Goal: Navigation & Orientation: Find specific page/section

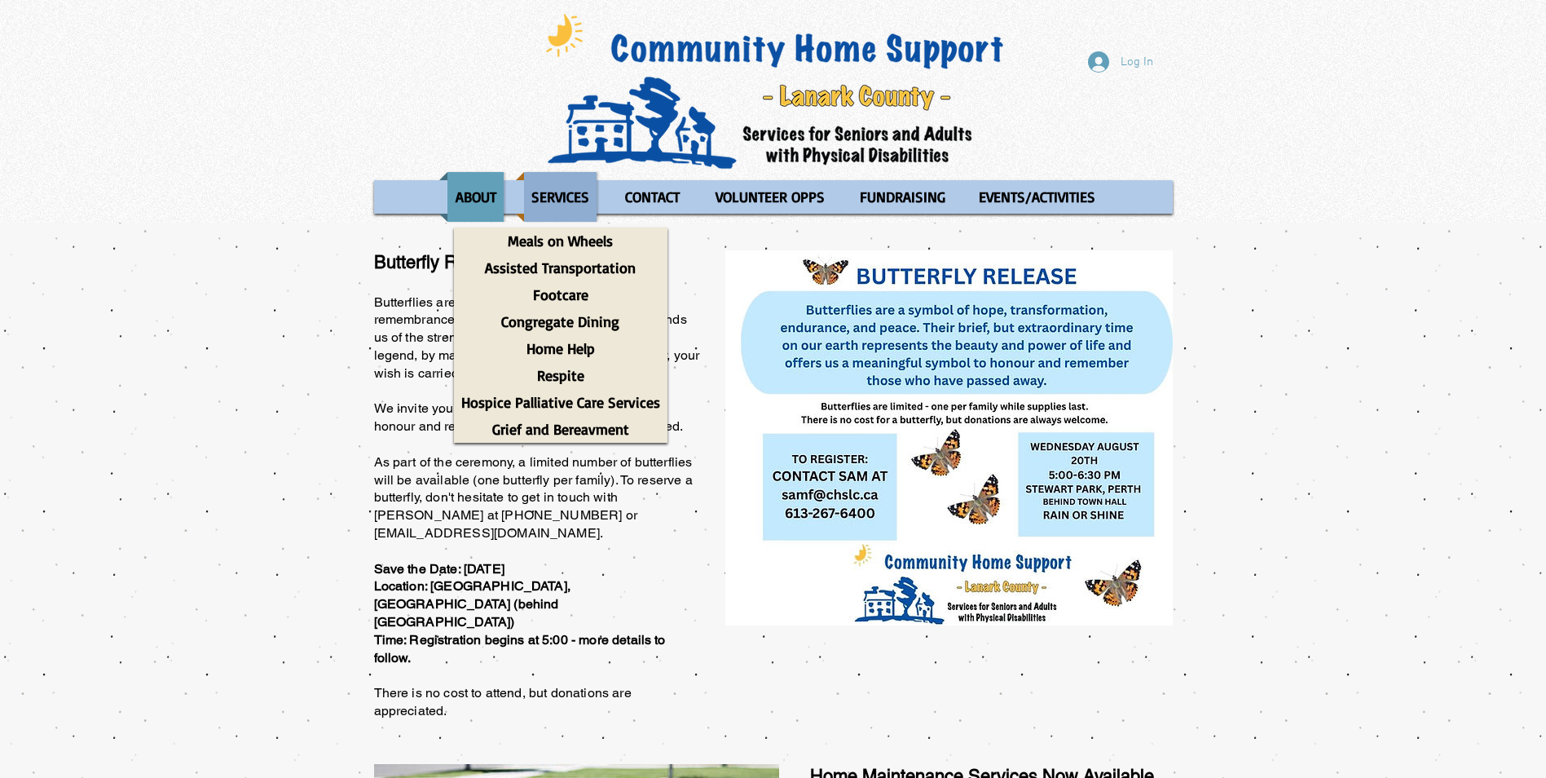
click at [561, 193] on p "SERVICES" at bounding box center [560, 197] width 73 height 50
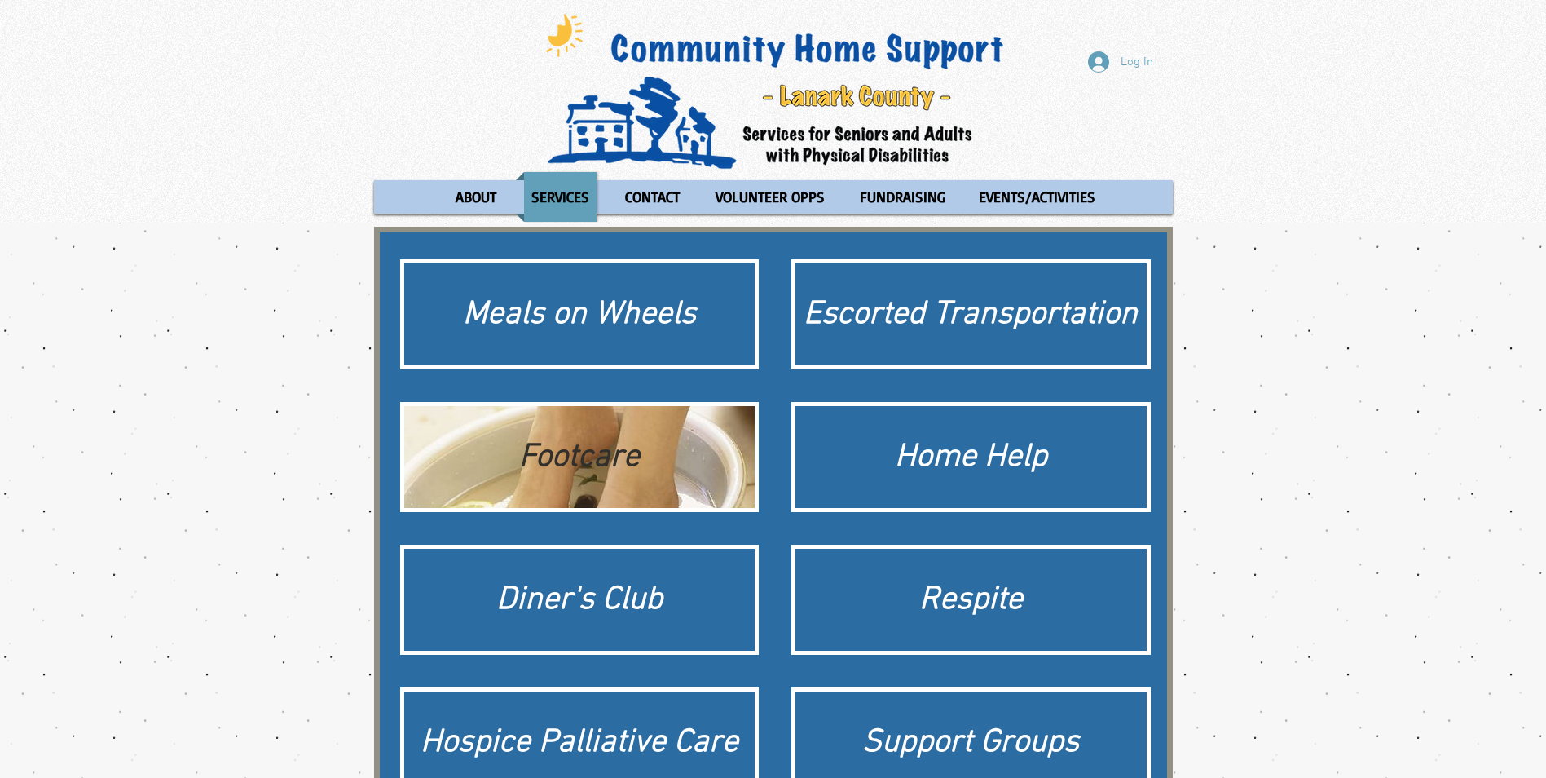
click at [562, 461] on div "Footcare" at bounding box center [579, 457] width 335 height 46
